Goal: Task Accomplishment & Management: Manage account settings

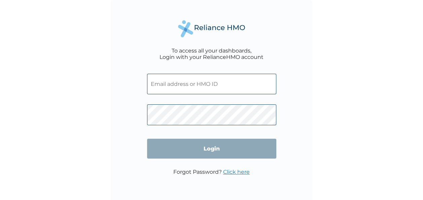
click at [181, 86] on input "text" at bounding box center [211, 84] width 129 height 21
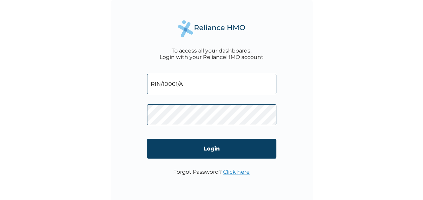
type input "RIN/10001/A"
click at [188, 159] on form "RIN/10001/A Login" at bounding box center [211, 118] width 129 height 102
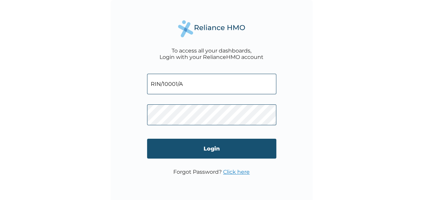
click at [188, 152] on input "Login" at bounding box center [211, 149] width 129 height 20
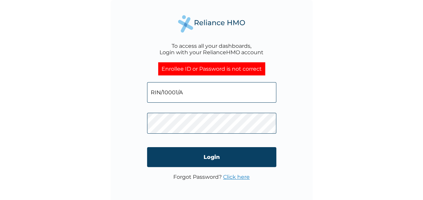
click at [225, 95] on input "RIN/10001/A" at bounding box center [211, 92] width 129 height 21
click at [185, 93] on input "RIN/10001/A" at bounding box center [211, 92] width 129 height 21
type input "R"
type input "RIN/10001/A"
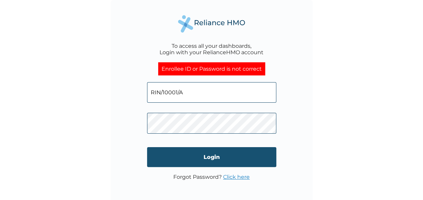
click at [223, 154] on input "Login" at bounding box center [211, 157] width 129 height 20
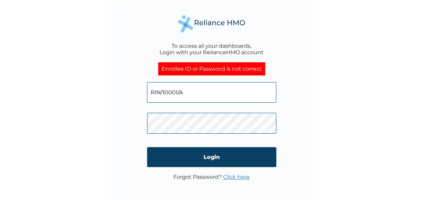
click at [162, 90] on input "RIN/10001/A" at bounding box center [211, 92] width 129 height 21
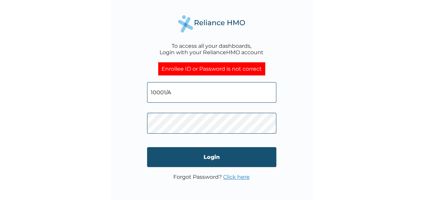
type input "10001/A"
click at [174, 155] on input "Login" at bounding box center [211, 157] width 129 height 20
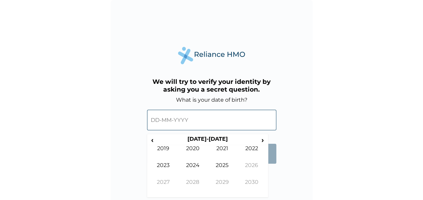
click at [172, 125] on input "text" at bounding box center [211, 120] width 129 height 21
click at [168, 116] on input "text" at bounding box center [211, 120] width 129 height 21
click at [153, 142] on span "‹" at bounding box center [152, 140] width 7 height 8
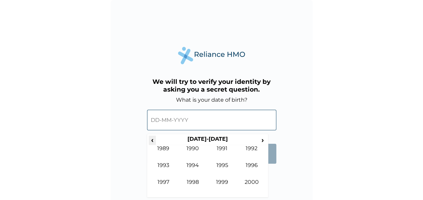
click at [153, 142] on span "‹" at bounding box center [152, 140] width 7 height 8
click at [227, 183] on td "1989" at bounding box center [222, 187] width 30 height 17
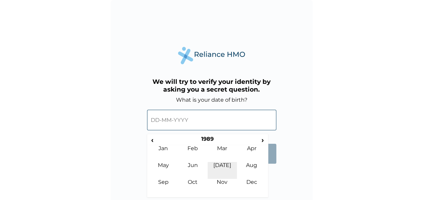
click at [224, 162] on td "Jul" at bounding box center [222, 170] width 30 height 17
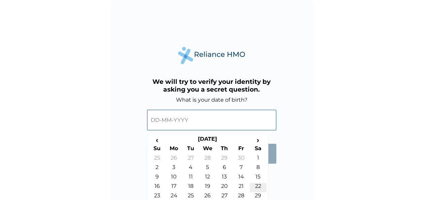
click at [254, 185] on td "22" at bounding box center [258, 187] width 17 height 9
type input "22-07-1989"
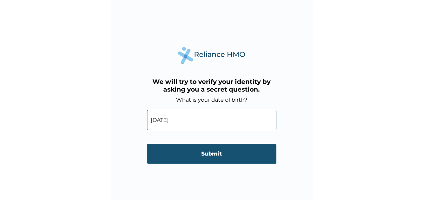
click at [236, 153] on input "Submit" at bounding box center [211, 154] width 129 height 20
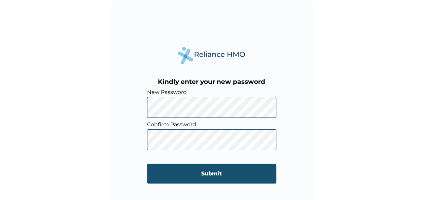
click at [183, 173] on input "Submit" at bounding box center [211, 173] width 129 height 20
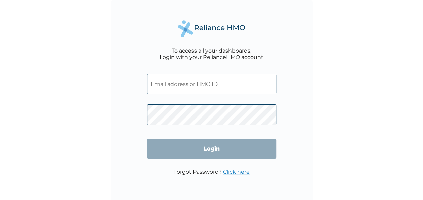
click at [159, 85] on input "text" at bounding box center [211, 84] width 129 height 21
type input "RIN/10001/A"
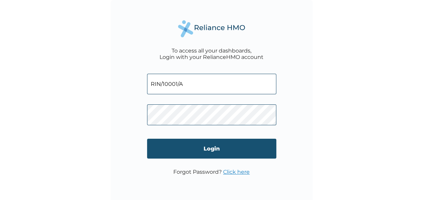
click at [216, 149] on input "Login" at bounding box center [211, 149] width 129 height 20
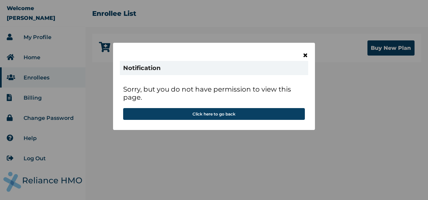
click at [305, 54] on span "×" at bounding box center [305, 54] width 6 height 11
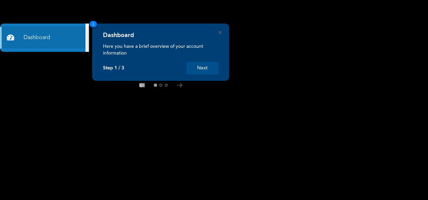
click at [197, 71] on button "Next" at bounding box center [202, 68] width 32 height 12
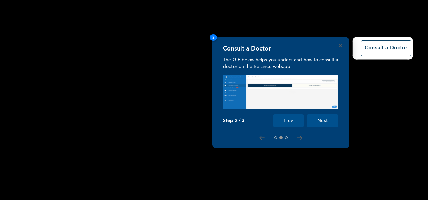
click at [324, 123] on button "Next" at bounding box center [322, 120] width 32 height 12
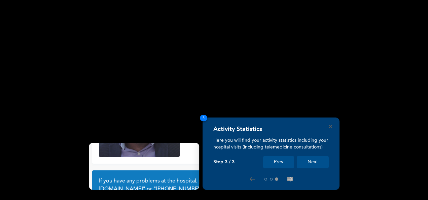
scroll to position [61, 0]
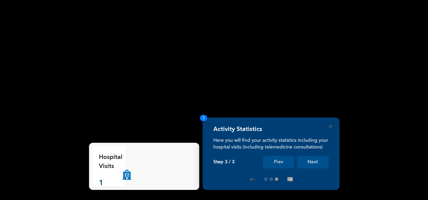
click at [303, 164] on button "Next" at bounding box center [313, 162] width 32 height 12
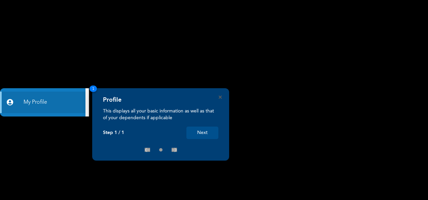
click at [217, 97] on div "Profile" at bounding box center [160, 101] width 115 height 11
click at [220, 97] on icon "Close" at bounding box center [220, 97] width 3 height 3
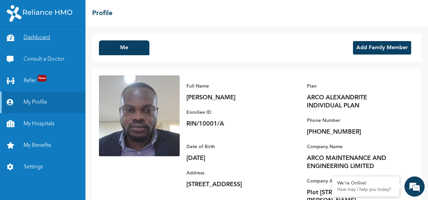
click at [41, 36] on link "Dashboard" at bounding box center [42, 38] width 85 height 22
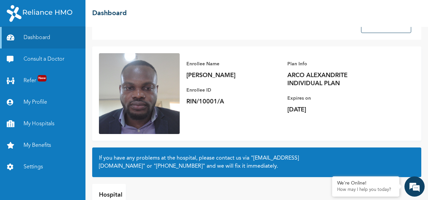
scroll to position [23, 0]
click at [32, 102] on link "My Profile" at bounding box center [42, 102] width 85 height 22
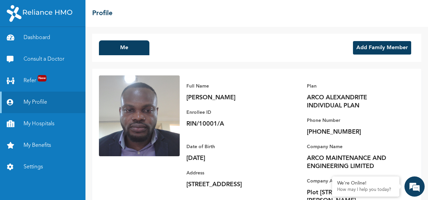
click at [44, 12] on img at bounding box center [40, 13] width 66 height 17
click at [28, 169] on link "Settings" at bounding box center [42, 167] width 85 height 22
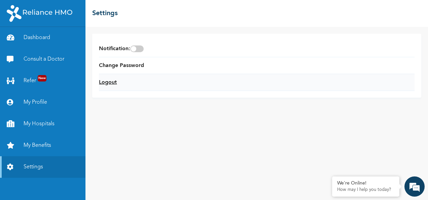
click at [108, 81] on link "Logout" at bounding box center [108, 82] width 18 height 8
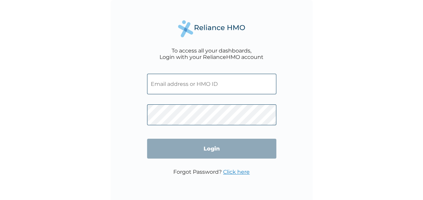
click at [206, 78] on input "text" at bounding box center [211, 84] width 129 height 21
type input "RIN/10001/A"
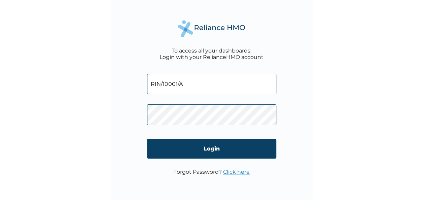
click input "Login" at bounding box center [211, 149] width 129 height 20
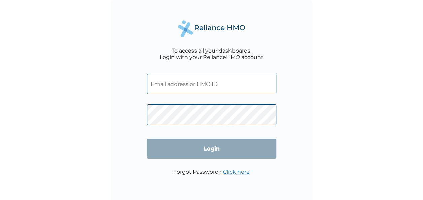
click at [209, 86] on input "text" at bounding box center [211, 84] width 129 height 21
type input "RIN/10001/A"
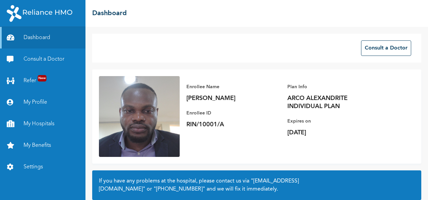
click at [40, 100] on link "My Profile" at bounding box center [42, 102] width 85 height 22
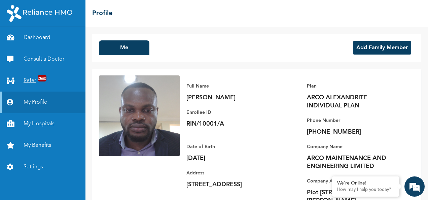
click at [38, 81] on link "Refer New" at bounding box center [42, 81] width 85 height 22
